Goal: Task Accomplishment & Management: Use online tool/utility

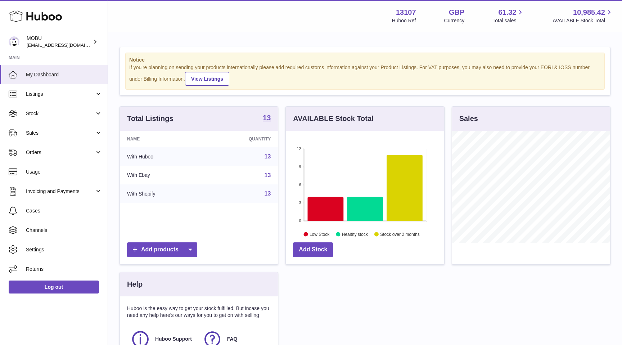
scroll to position [112, 158]
click at [61, 132] on span "Sales" at bounding box center [60, 133] width 69 height 7
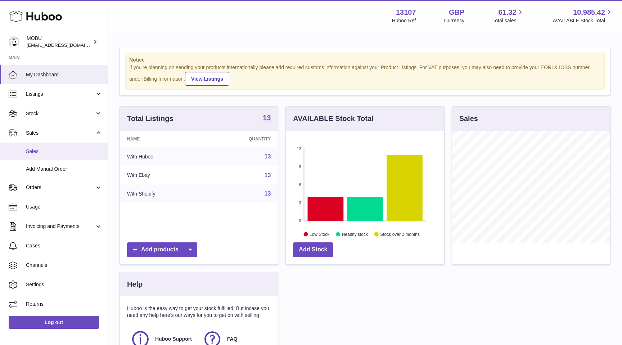
click at [56, 156] on link "Sales" at bounding box center [54, 152] width 108 height 18
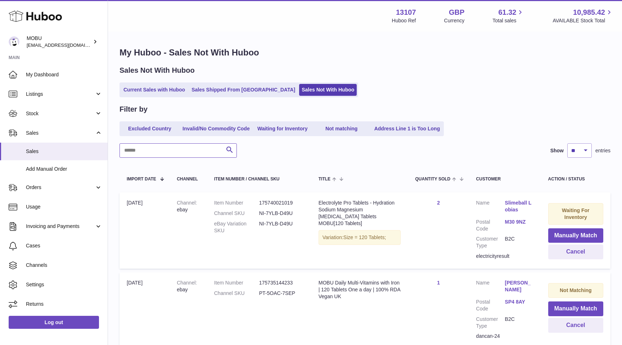
click at [201, 146] on input "text" at bounding box center [178, 150] width 117 height 14
type input "********"
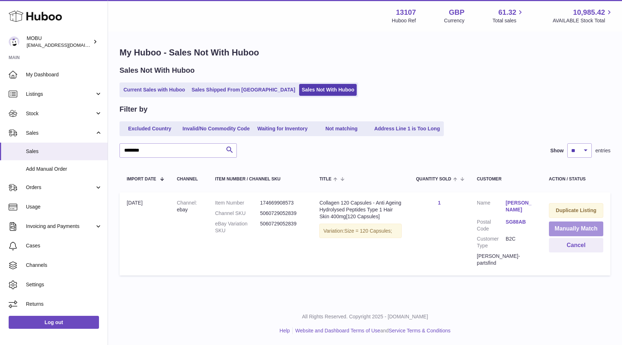
click at [565, 223] on button "Manually Match" at bounding box center [576, 229] width 54 height 15
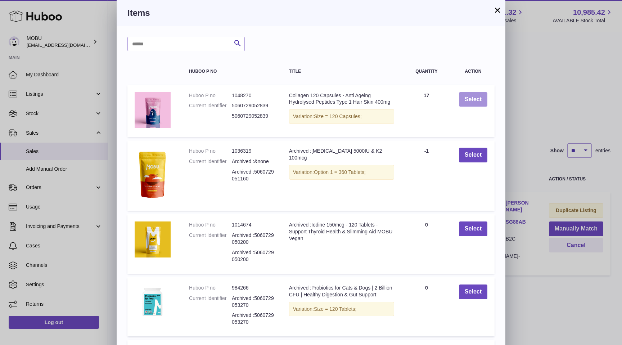
click at [478, 104] on button "Select" at bounding box center [473, 99] width 28 height 15
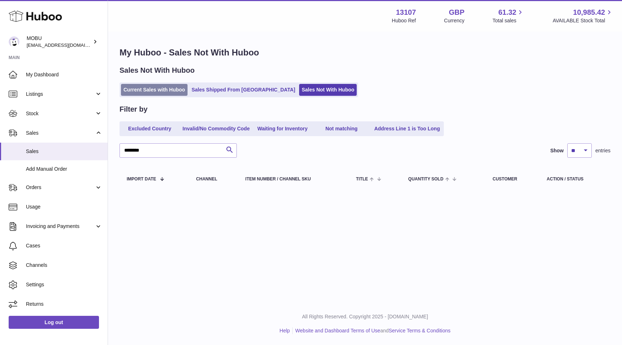
click at [177, 95] on link "Current Sales with Huboo" at bounding box center [154, 90] width 67 height 12
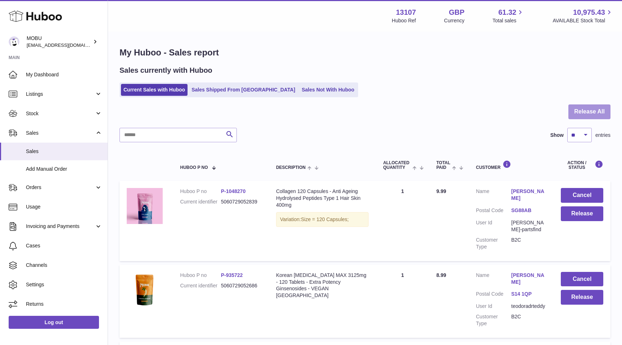
click at [603, 112] on button "Release All" at bounding box center [590, 111] width 42 height 15
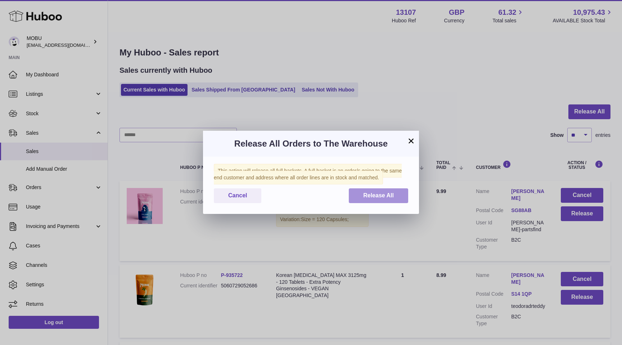
click at [370, 193] on span "Release All" at bounding box center [378, 195] width 31 height 6
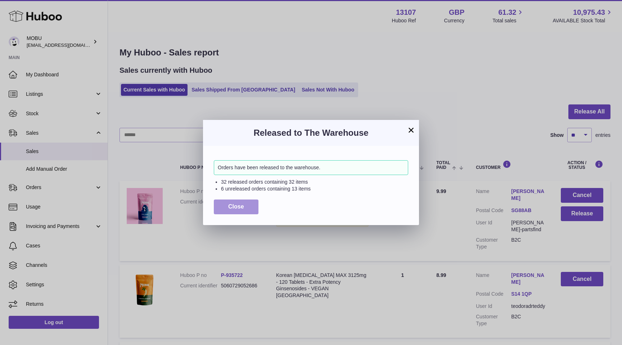
click at [242, 208] on span "Close" at bounding box center [236, 206] width 16 height 6
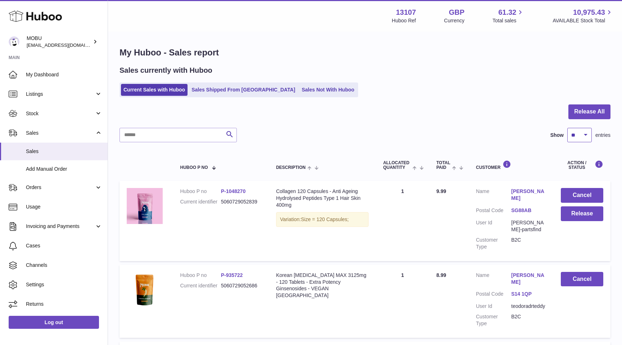
click at [574, 135] on select "** ** ** ***" at bounding box center [580, 135] width 24 height 14
select select "***"
click at [568, 128] on select "** ** ** ***" at bounding box center [580, 135] width 24 height 14
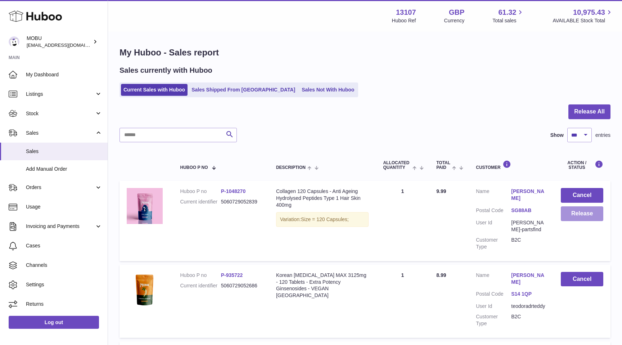
click at [573, 209] on button "Release" at bounding box center [582, 213] width 43 height 15
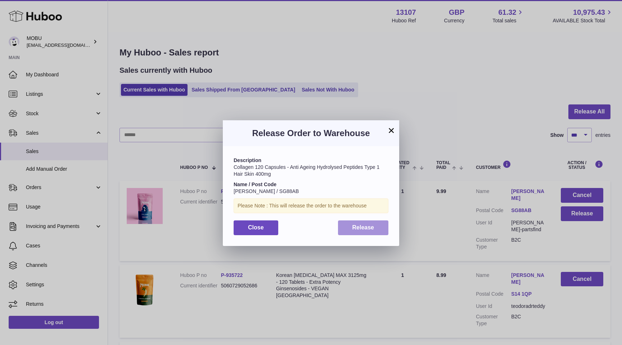
click at [359, 223] on button "Release" at bounding box center [363, 227] width 51 height 15
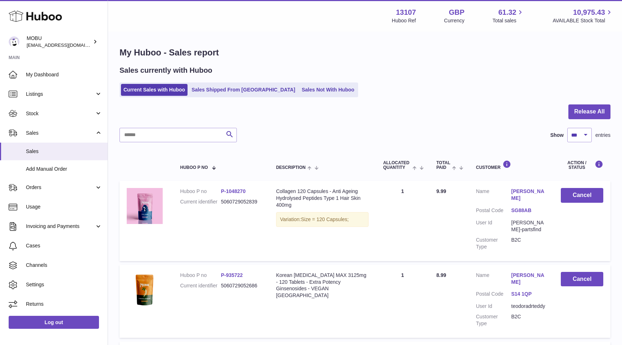
scroll to position [308, 0]
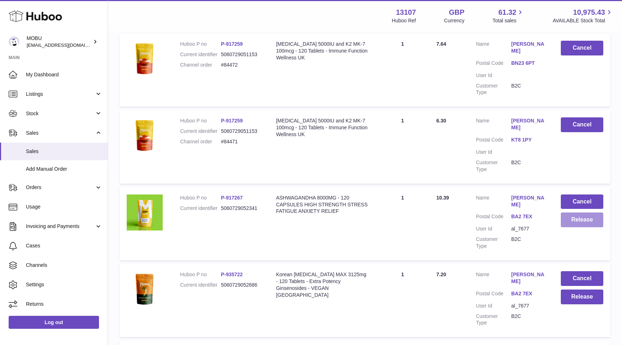
click at [571, 213] on button "Release" at bounding box center [582, 220] width 43 height 15
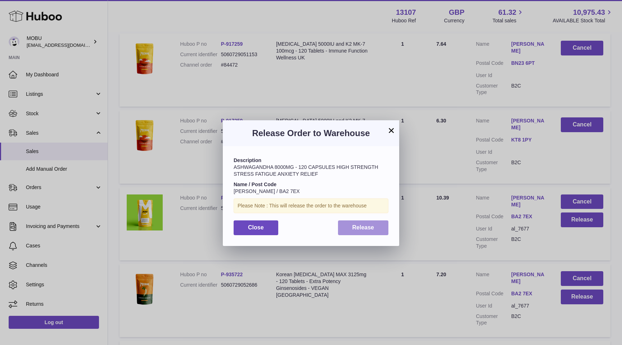
click at [379, 223] on button "Release" at bounding box center [363, 227] width 51 height 15
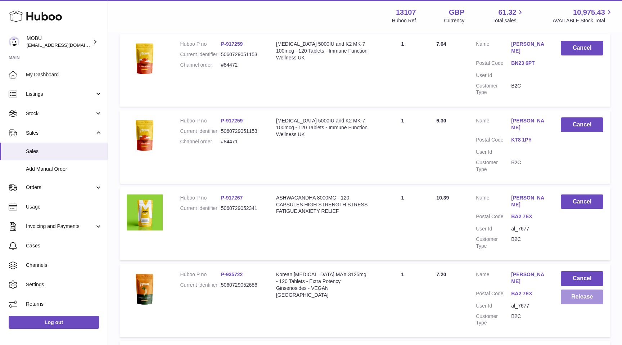
click at [582, 290] on button "Release" at bounding box center [582, 297] width 43 height 15
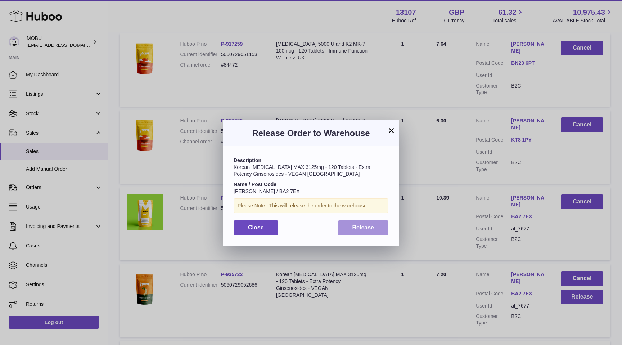
click at [356, 228] on span "Release" at bounding box center [364, 227] width 22 height 6
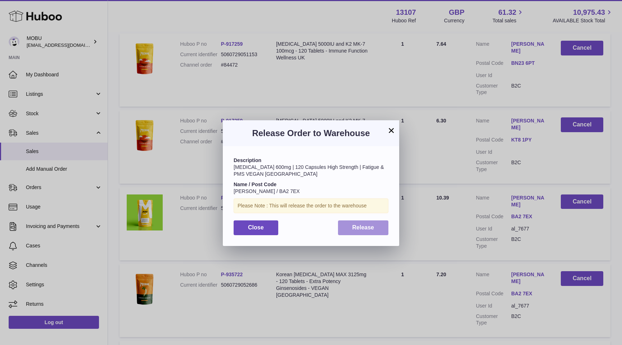
click at [351, 227] on button "Release" at bounding box center [363, 227] width 51 height 15
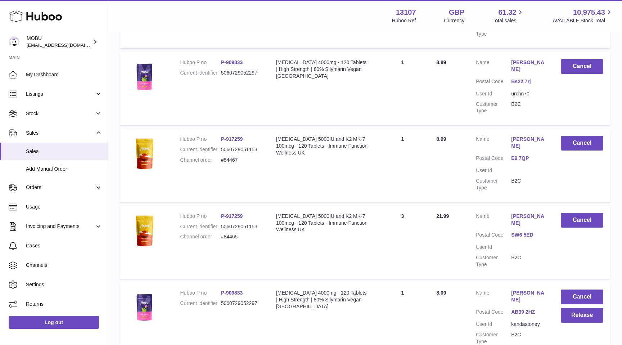
scroll to position [1923, 0]
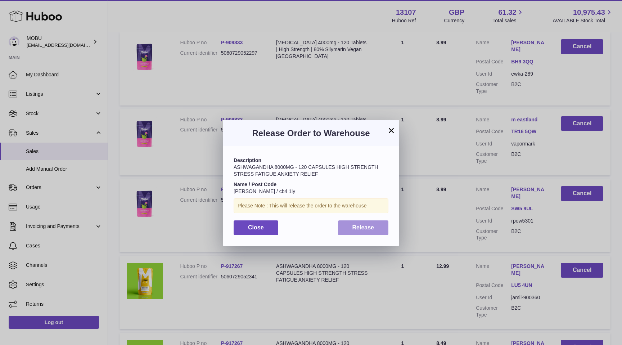
click at [377, 228] on button "Release" at bounding box center [363, 227] width 51 height 15
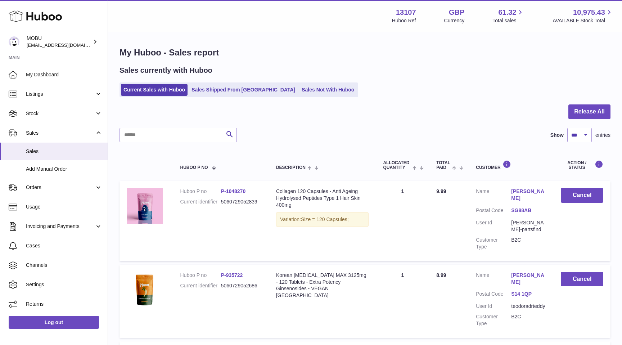
scroll to position [751, 0]
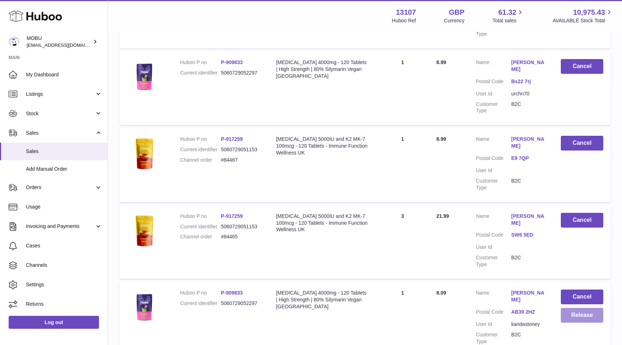
click at [598, 308] on button "Release" at bounding box center [582, 315] width 43 height 15
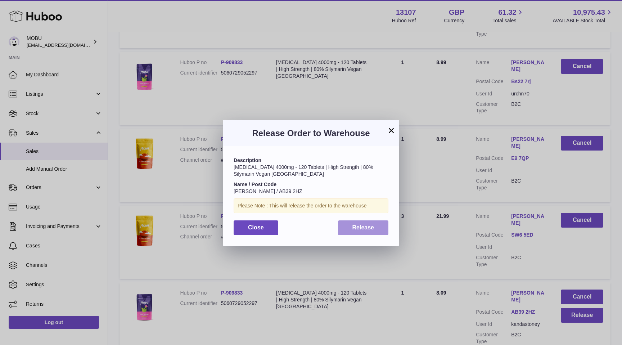
click at [353, 222] on button "Release" at bounding box center [363, 227] width 51 height 15
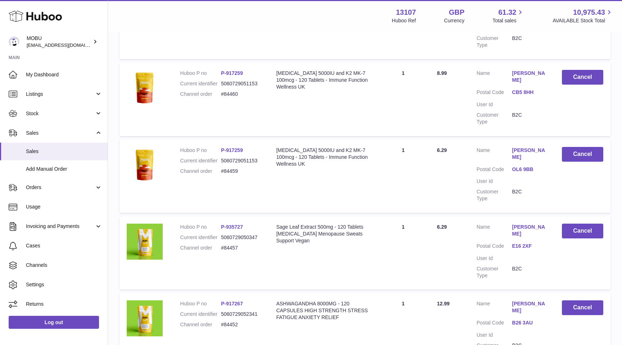
scroll to position [1067, 0]
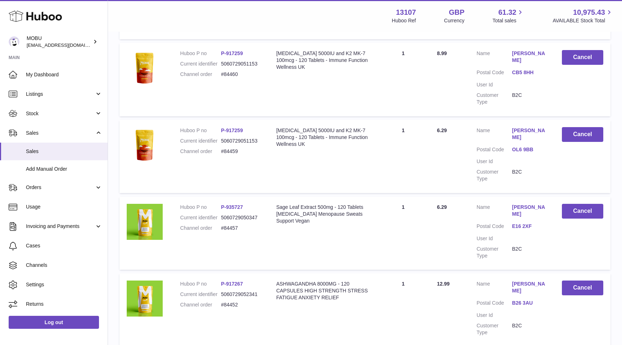
click at [210, 197] on td "Huboo P no P-935727 Current identifier 5060729050347 Channel order #84457" at bounding box center [221, 233] width 96 height 73
